Goal: Task Accomplishment & Management: Use online tool/utility

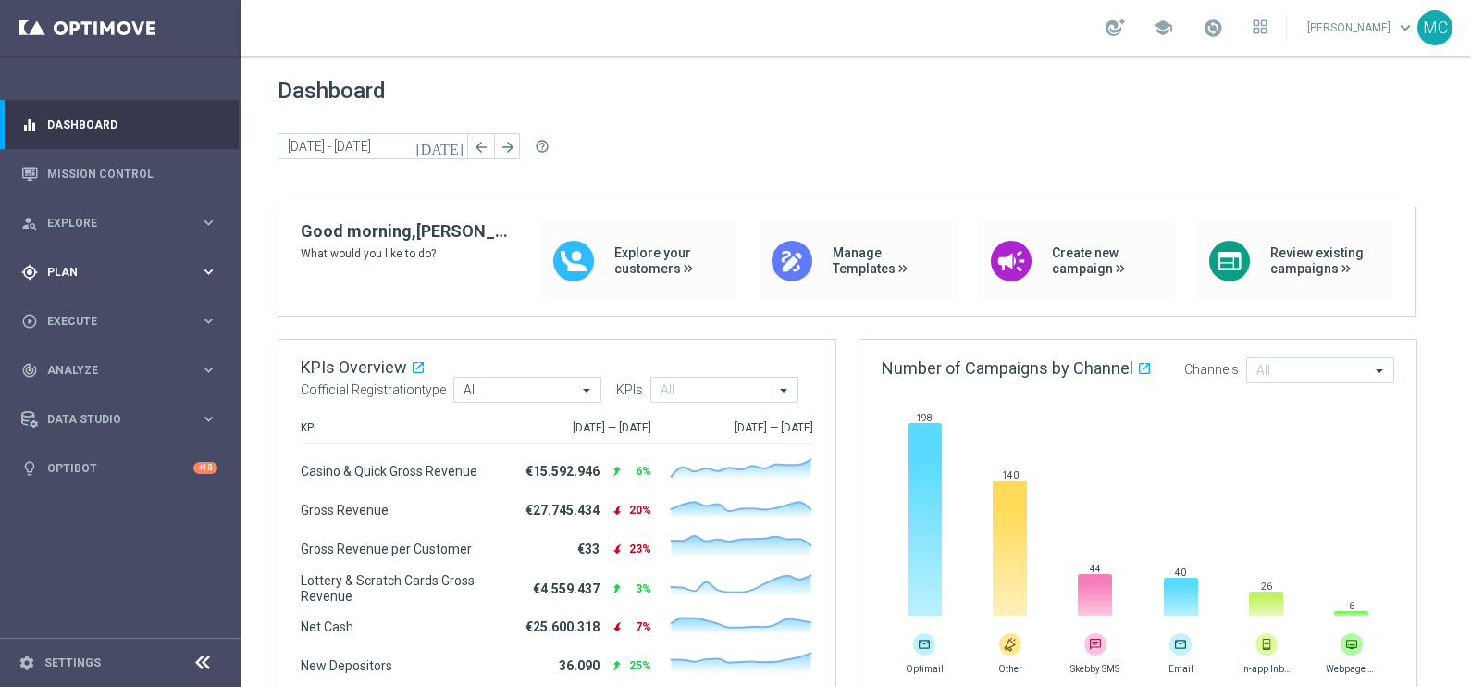
click at [204, 266] on icon "keyboard_arrow_right" at bounding box center [209, 272] width 18 height 18
click at [209, 358] on icon "keyboard_arrow_right" at bounding box center [209, 366] width 18 height 18
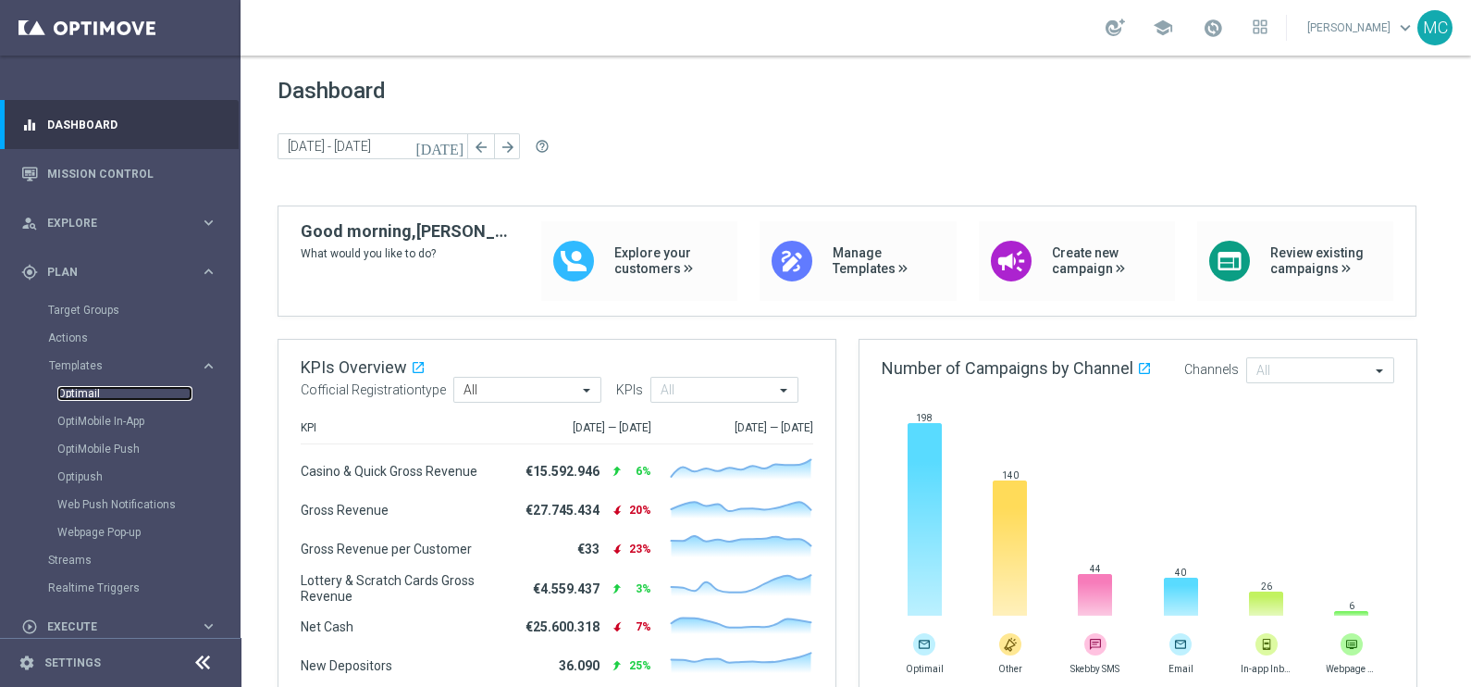
click at [126, 394] on link "Optimail" at bounding box center [124, 393] width 135 height 15
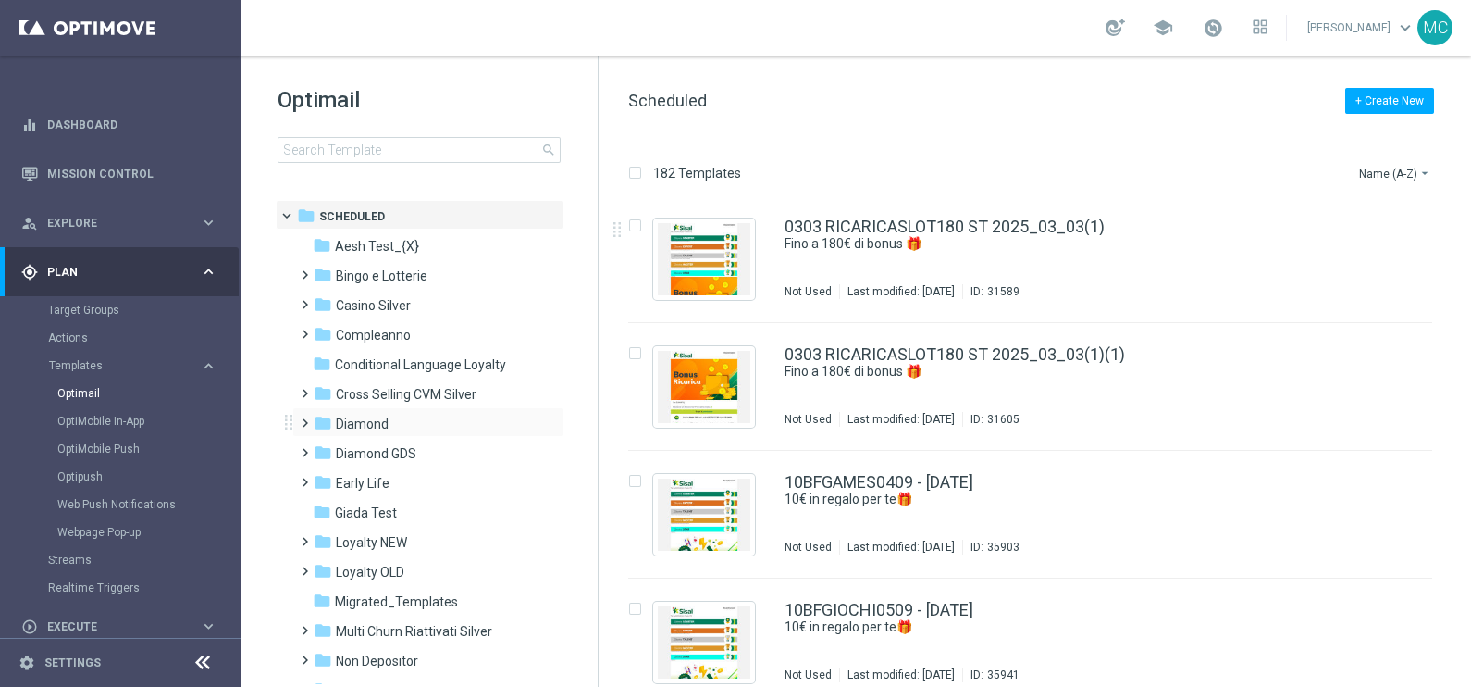
click at [305, 418] on span at bounding box center [301, 414] width 8 height 7
click at [324, 477] on span at bounding box center [320, 473] width 8 height 7
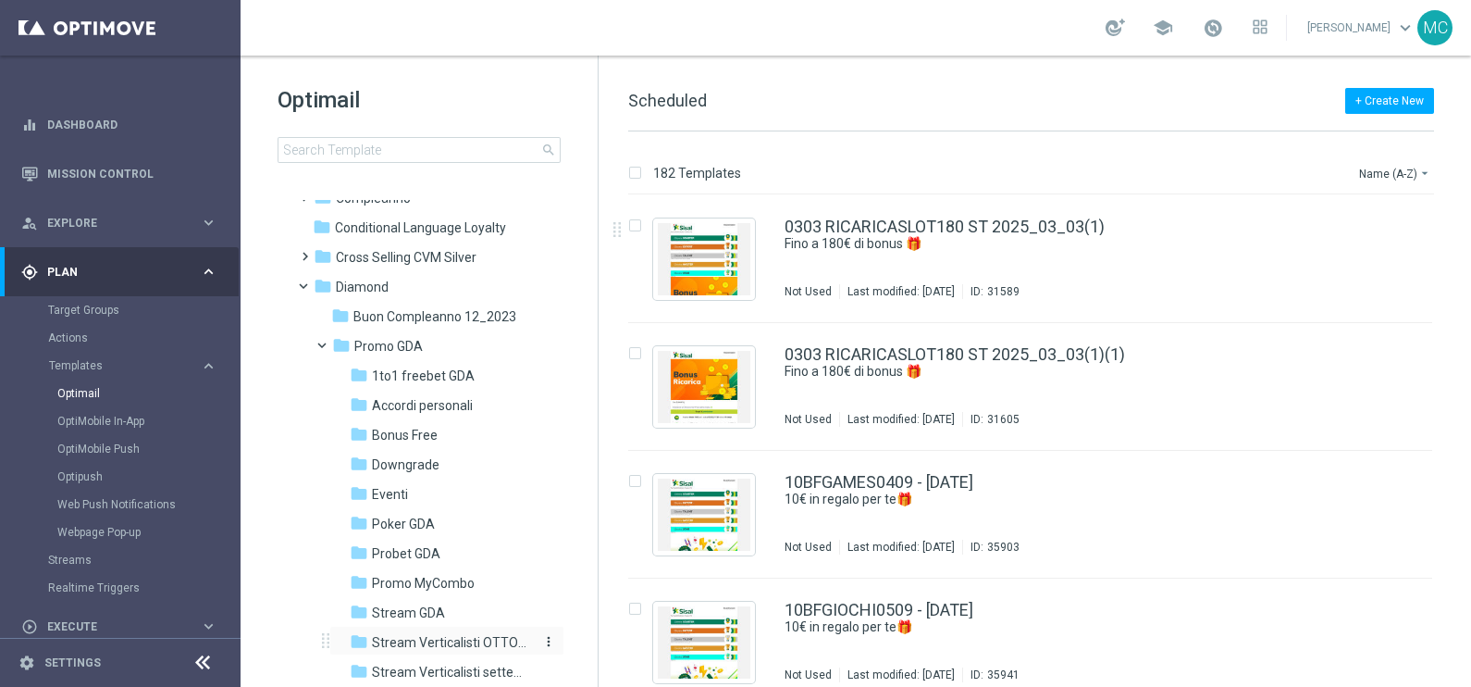
scroll to position [230, 0]
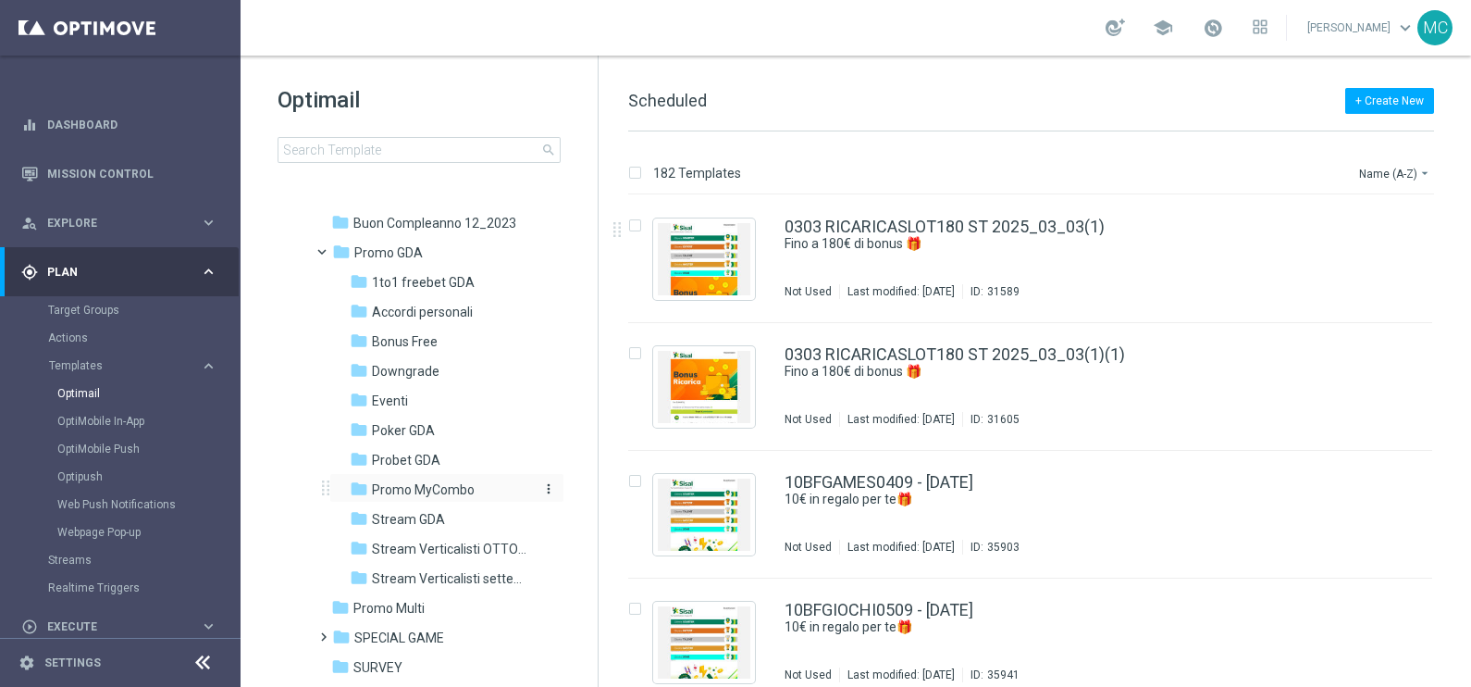
click at [413, 481] on span "Promo MyCombo" at bounding box center [423, 489] width 103 height 17
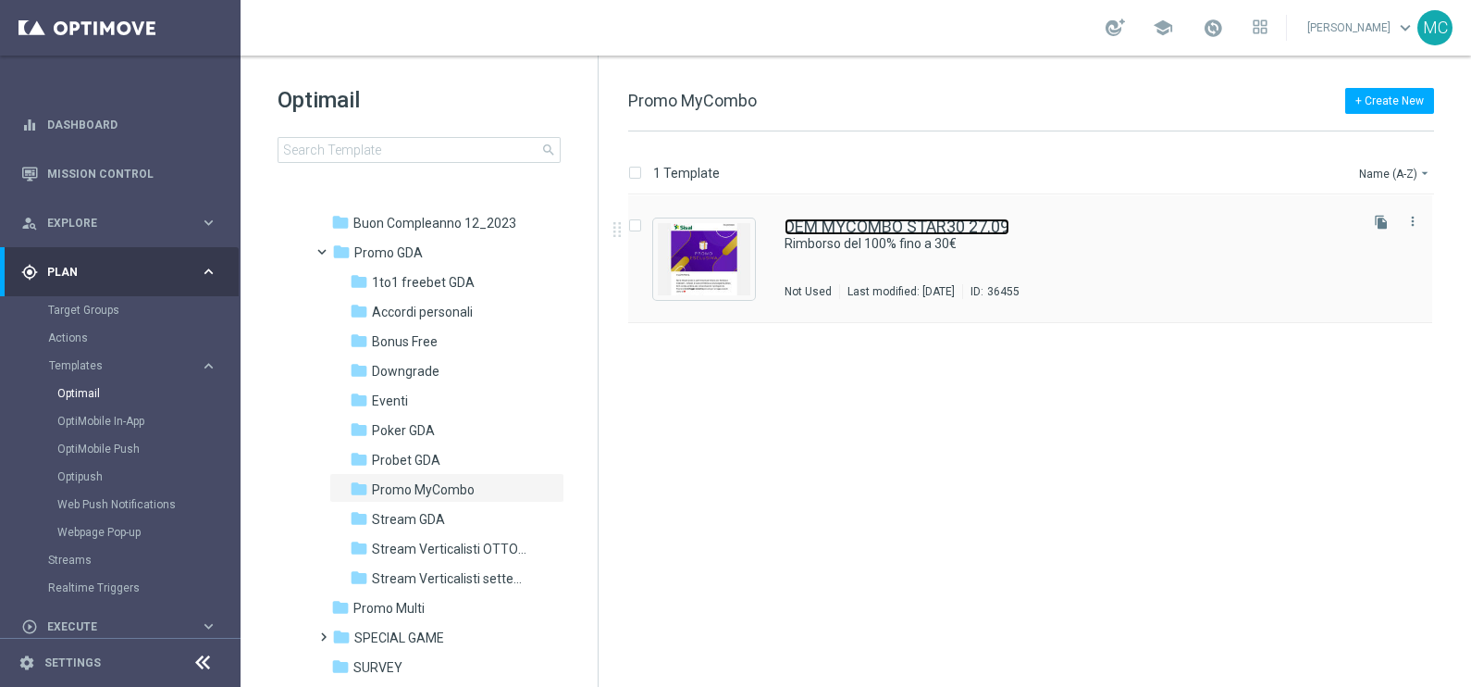
click at [867, 220] on link "DEM MYCOMBO STAR30 27.09" at bounding box center [897, 226] width 225 height 17
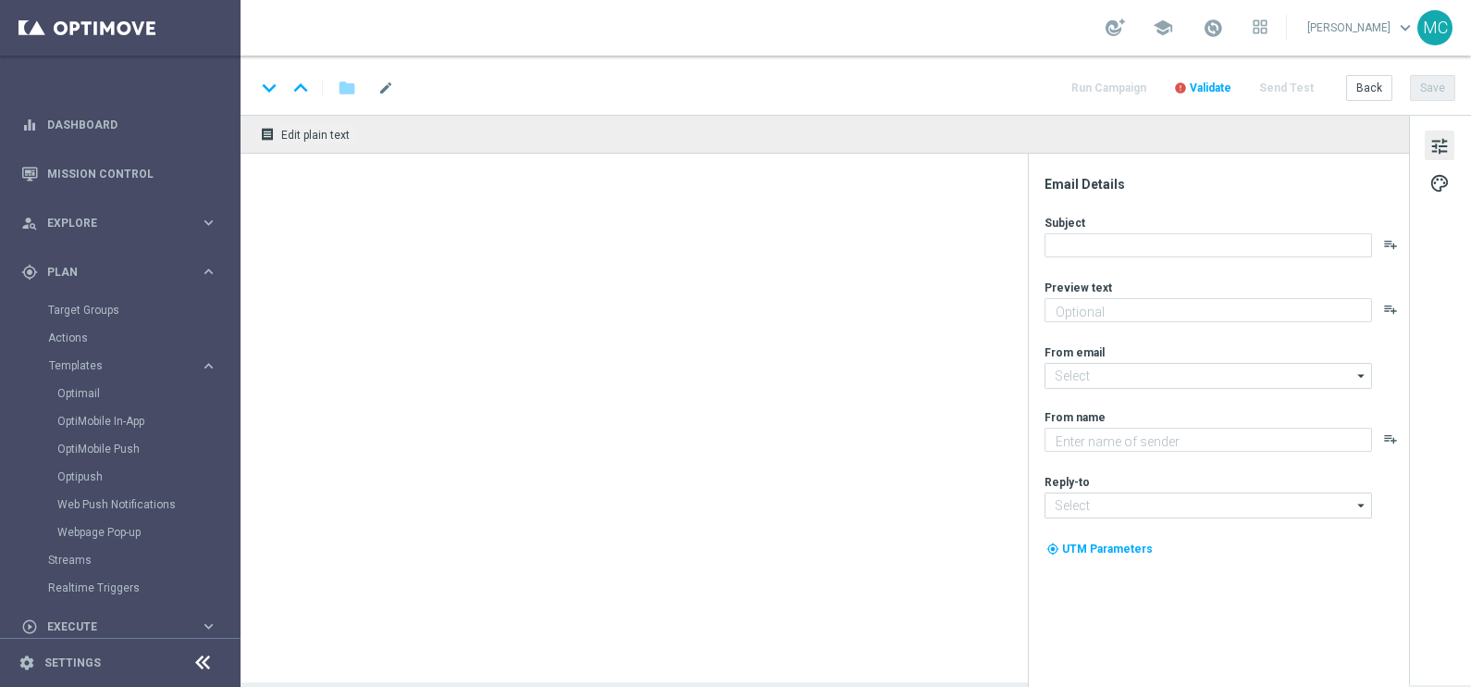
type textarea "🔥 Scopri la promo MyCombo"
type textarea "Sisal"
type input "[EMAIL_ADDRESS][DOMAIN_NAME]"
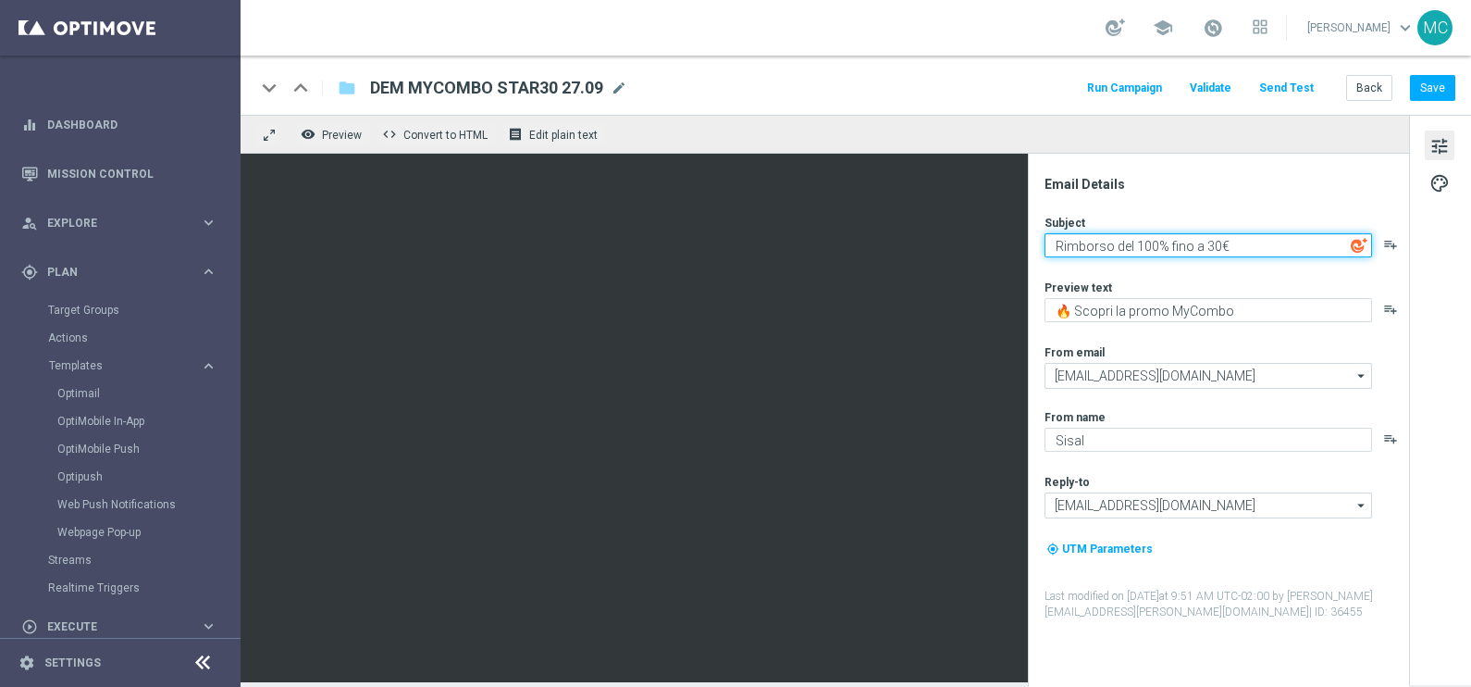
click at [1209, 242] on textarea "Rimborso del 100% fino a 30€" at bounding box center [1209, 245] width 328 height 24
type textarea "Rimborso del 100% fino a 50€"
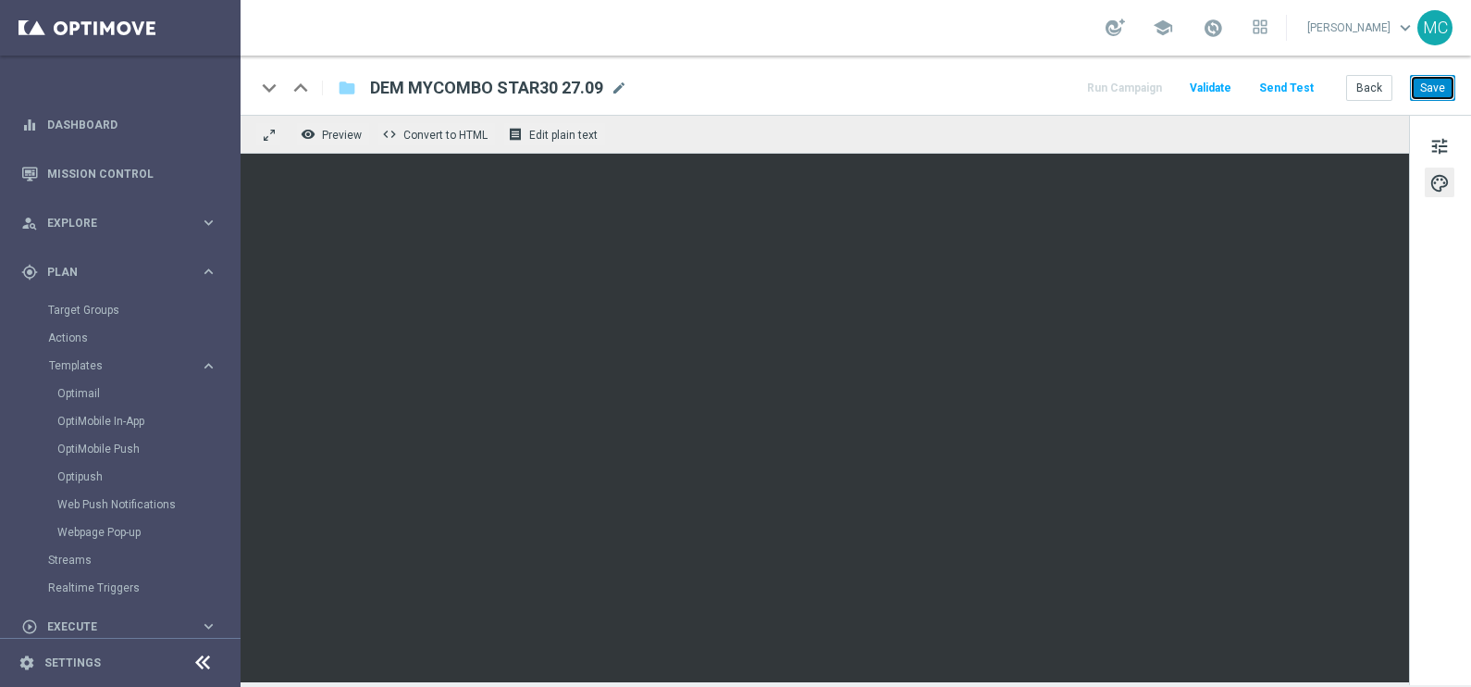
click at [1434, 88] on button "Save" at bounding box center [1432, 88] width 45 height 26
